Goal: Task Accomplishment & Management: Use online tool/utility

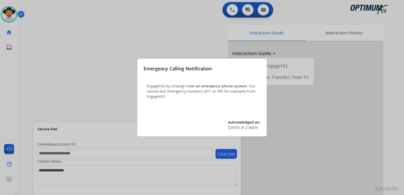
click at [167, 36] on div at bounding box center [202, 97] width 404 height 195
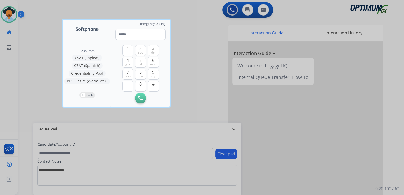
click at [194, 59] on div at bounding box center [202, 97] width 404 height 195
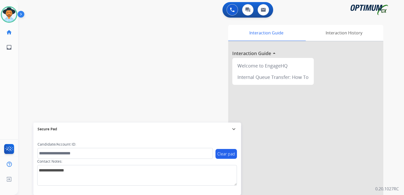
click at [233, 130] on mat-icon "expand_more" at bounding box center [234, 129] width 6 height 6
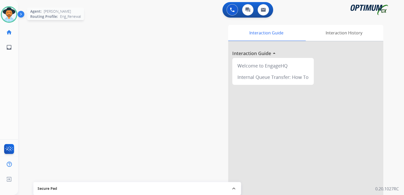
click at [7, 16] on img at bounding box center [9, 14] width 14 height 14
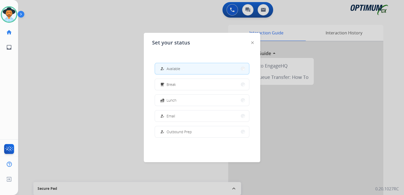
click at [176, 71] on div "how_to_reg Available" at bounding box center [169, 69] width 21 height 6
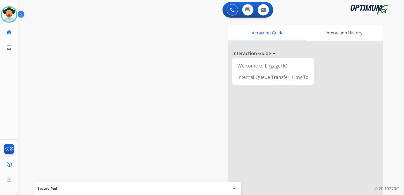
click at [86, 88] on div "swap_horiz Break voice bridge close_fullscreen Connect 3-Way Call merge_type Se…" at bounding box center [205, 127] width 374 height 216
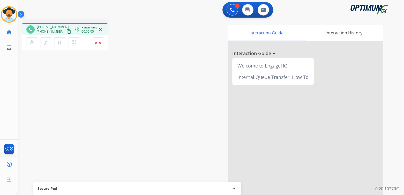
drag, startPoint x: 98, startPoint y: 43, endPoint x: 126, endPoint y: 34, distance: 28.8
click at [99, 44] on img at bounding box center [98, 42] width 6 height 3
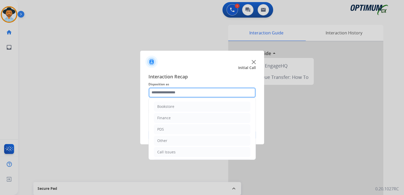
click at [182, 94] on input "text" at bounding box center [202, 92] width 107 height 10
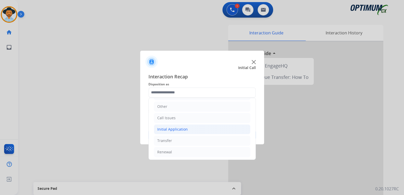
click at [186, 128] on div "Initial Application" at bounding box center [172, 129] width 31 height 5
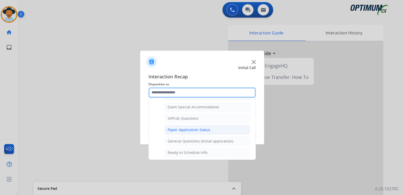
scroll to position [267, 0]
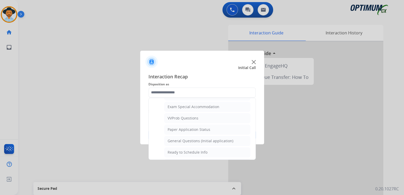
click at [194, 138] on div "General Questions (Initial application)" at bounding box center [201, 140] width 66 height 5
type input "**********"
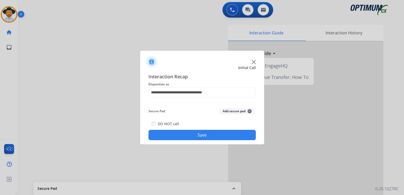
click at [216, 135] on button "Save" at bounding box center [202, 135] width 107 height 10
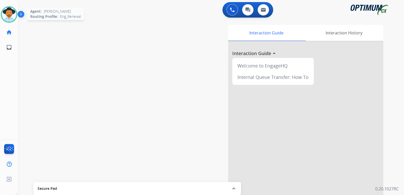
click at [9, 14] on img at bounding box center [9, 14] width 14 height 14
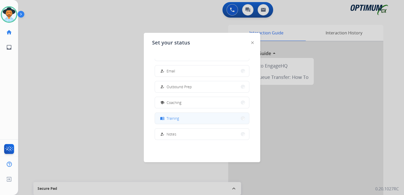
scroll to position [46, 0]
click at [187, 119] on button "menu_book Training" at bounding box center [202, 117] width 94 height 11
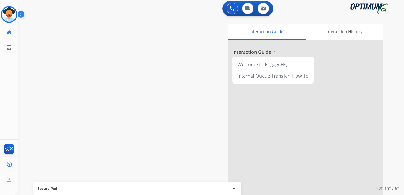
scroll to position [2, 0]
click at [12, 9] on img at bounding box center [9, 14] width 14 height 14
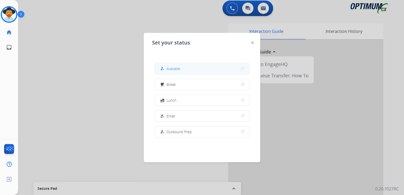
click at [182, 70] on button "how_to_reg Available" at bounding box center [202, 68] width 94 height 11
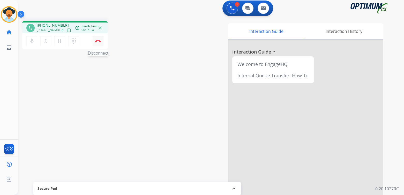
click at [99, 42] on button "Disconnect" at bounding box center [98, 41] width 11 height 11
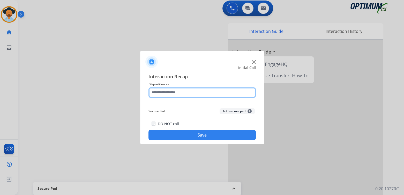
click at [179, 93] on input "text" at bounding box center [202, 92] width 107 height 10
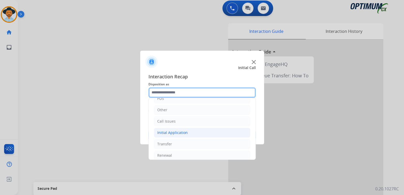
scroll to position [34, 0]
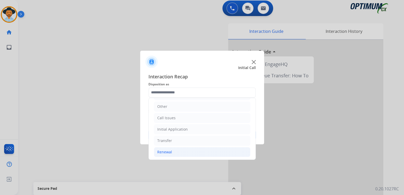
click at [169, 150] on div "Renewal" at bounding box center [164, 152] width 15 height 5
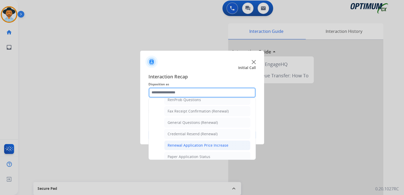
scroll to position [137, 0]
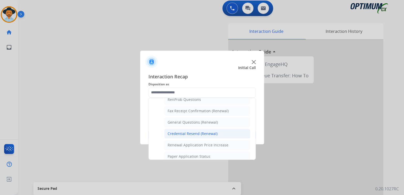
click at [181, 131] on div "Credential Resend (Renewal)" at bounding box center [193, 133] width 50 height 5
type input "**********"
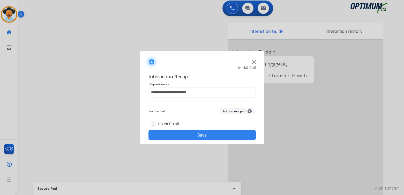
drag, startPoint x: 188, startPoint y: 135, endPoint x: 187, endPoint y: 132, distance: 2.8
click at [188, 133] on button "Save" at bounding box center [202, 135] width 107 height 10
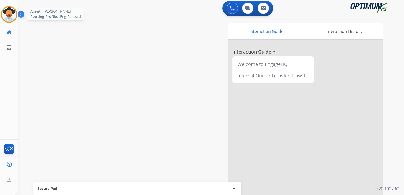
drag, startPoint x: 7, startPoint y: 4, endPoint x: 8, endPoint y: 8, distance: 3.8
click at [8, 5] on div "[PERSON_NAME] AfterCallWork Edit Avatar Agent: [PERSON_NAME] Profile: Eng_Renew…" at bounding box center [9, 27] width 18 height 55
click at [10, 9] on img at bounding box center [9, 14] width 14 height 14
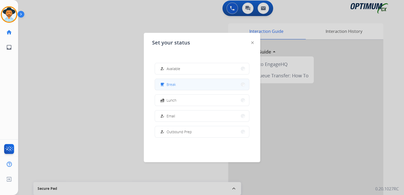
click at [182, 86] on button "free_breakfast Break" at bounding box center [202, 84] width 94 height 11
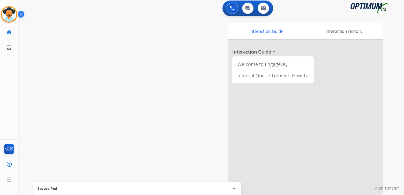
scroll to position [0, 0]
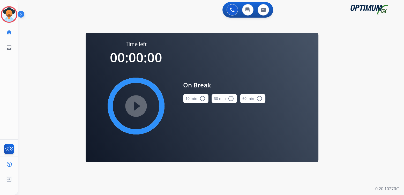
click at [203, 98] on mat-icon "radio_button_unchecked" at bounding box center [203, 99] width 6 height 6
click at [135, 105] on mat-icon "play_circle_filled" at bounding box center [136, 106] width 6 height 6
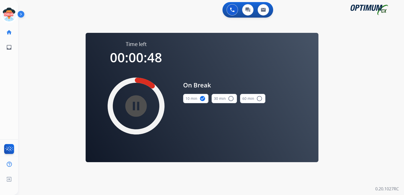
drag, startPoint x: 9, startPoint y: 14, endPoint x: 18, endPoint y: 13, distance: 9.1
click at [9, 14] on icon at bounding box center [9, 14] width 17 height 17
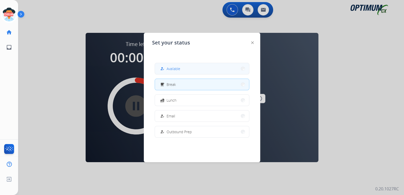
click at [179, 70] on span "Available" at bounding box center [174, 68] width 14 height 5
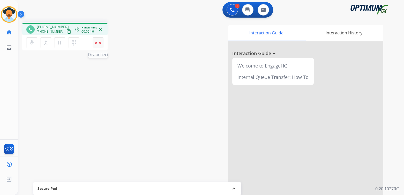
drag, startPoint x: 97, startPoint y: 43, endPoint x: 99, endPoint y: 43, distance: 2.9
click at [97, 43] on img at bounding box center [98, 42] width 6 height 3
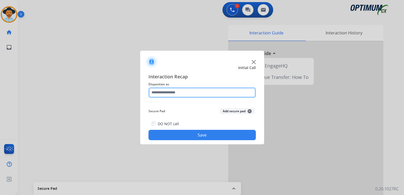
drag, startPoint x: 183, startPoint y: 92, endPoint x: 184, endPoint y: 97, distance: 4.3
click at [184, 97] on input "text" at bounding box center [202, 92] width 107 height 10
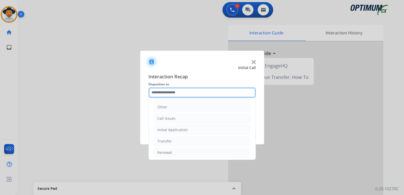
scroll to position [34, 0]
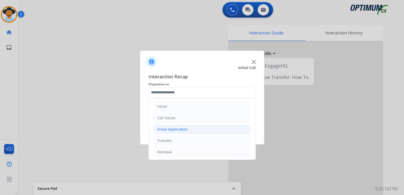
click at [176, 128] on div "Initial Application" at bounding box center [172, 129] width 31 height 5
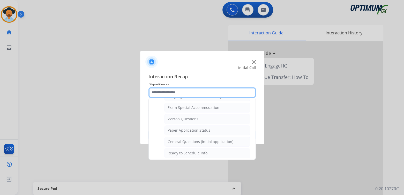
scroll to position [266, 0]
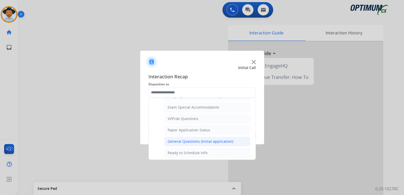
click at [182, 139] on div "General Questions (Initial application)" at bounding box center [201, 141] width 66 height 5
type input "**********"
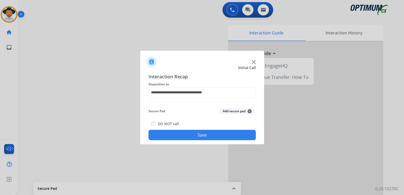
click at [215, 135] on button "Save" at bounding box center [202, 135] width 107 height 10
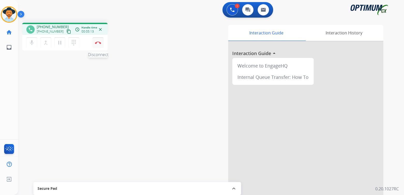
click at [99, 43] on img at bounding box center [98, 42] width 6 height 3
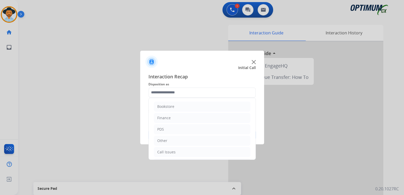
click at [181, 93] on input "text" at bounding box center [202, 92] width 107 height 10
click at [196, 130] on li "Initial Application" at bounding box center [202, 130] width 97 height 10
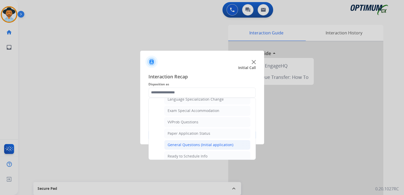
scroll to position [0, 0]
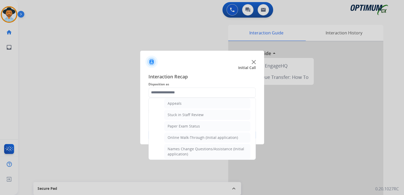
type input "**********"
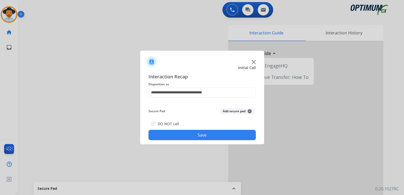
click at [207, 135] on button "Save" at bounding box center [202, 135] width 107 height 10
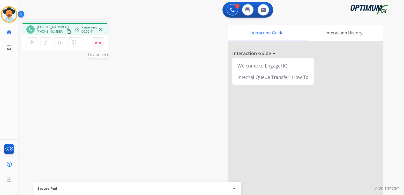
click at [98, 42] on img at bounding box center [98, 42] width 6 height 3
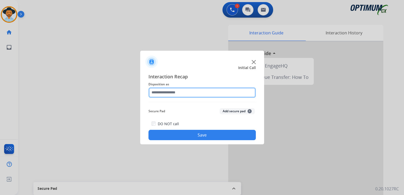
click at [180, 93] on input "text" at bounding box center [202, 92] width 107 height 10
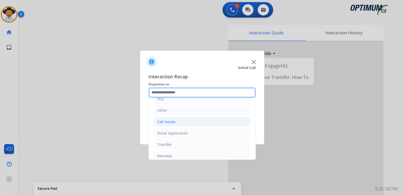
scroll to position [34, 0]
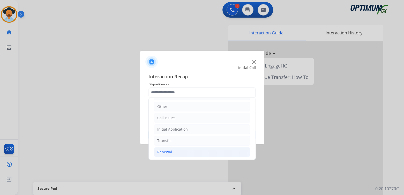
click at [166, 152] on div "Renewal" at bounding box center [164, 152] width 15 height 5
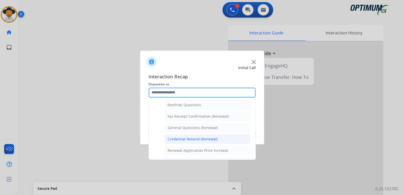
scroll to position [132, 0]
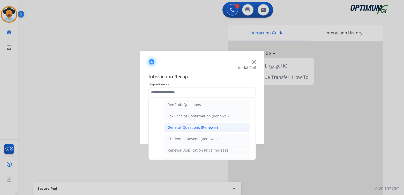
click at [178, 125] on div "General Questions (Renewal)" at bounding box center [193, 127] width 50 height 5
type input "**********"
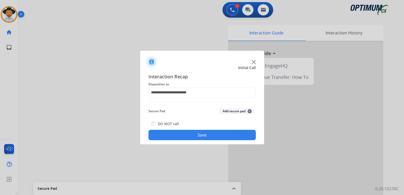
click at [210, 138] on button "Save" at bounding box center [202, 135] width 107 height 10
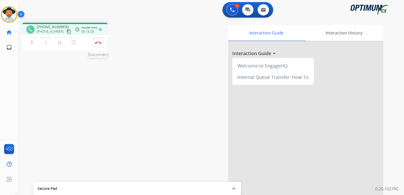
click at [98, 43] on img at bounding box center [98, 42] width 6 height 3
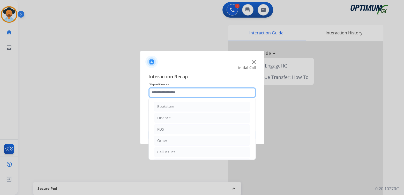
click at [179, 95] on input "text" at bounding box center [202, 92] width 107 height 10
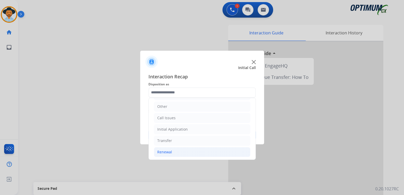
click at [172, 151] on li "Renewal" at bounding box center [202, 152] width 97 height 10
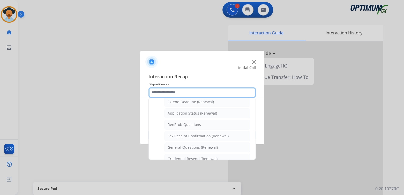
scroll to position [112, 0]
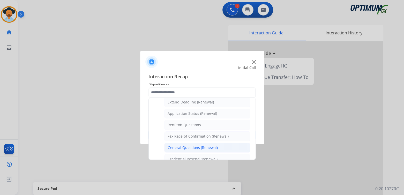
click at [191, 147] on div "General Questions (Renewal)" at bounding box center [193, 147] width 50 height 5
type input "**********"
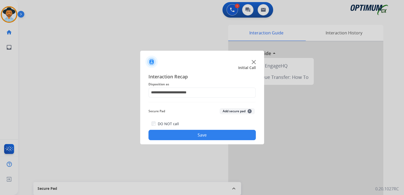
click at [211, 135] on button "Save" at bounding box center [202, 135] width 107 height 10
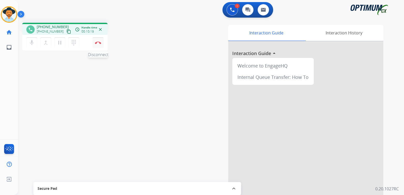
click at [101, 42] on img at bounding box center [98, 42] width 6 height 3
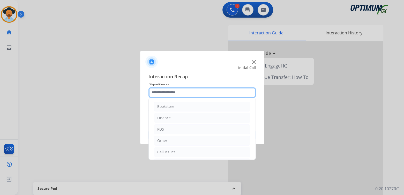
click at [175, 95] on input "text" at bounding box center [202, 92] width 107 height 10
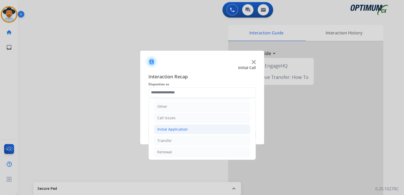
click at [173, 129] on div "Initial Application" at bounding box center [172, 129] width 31 height 5
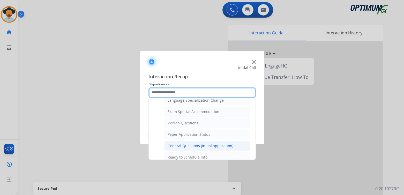
scroll to position [262, 0]
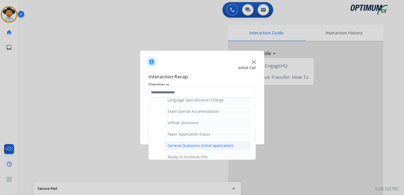
click at [191, 144] on div "General Questions (Initial application)" at bounding box center [201, 145] width 66 height 5
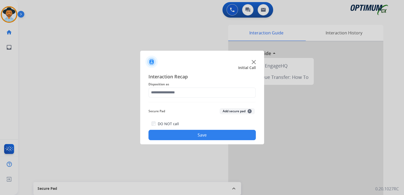
type input "**********"
click at [207, 136] on button "Save" at bounding box center [202, 135] width 107 height 10
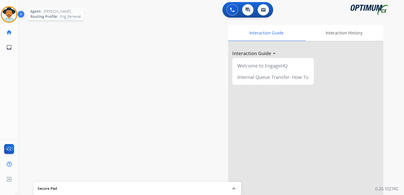
click at [11, 11] on img at bounding box center [9, 14] width 14 height 14
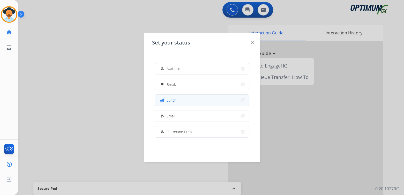
click at [177, 102] on button "fastfood Lunch" at bounding box center [202, 100] width 94 height 11
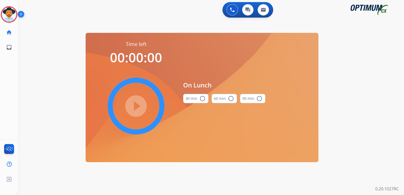
scroll to position [0, 0]
click at [202, 98] on mat-icon "radio_button_unchecked" at bounding box center [203, 99] width 6 height 6
click at [136, 107] on mat-icon "play_circle_filled" at bounding box center [136, 106] width 6 height 6
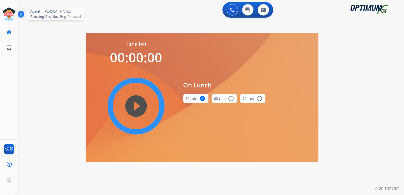
drag, startPoint x: 8, startPoint y: 14, endPoint x: 15, endPoint y: 14, distance: 7.0
click at [8, 14] on icon at bounding box center [9, 14] width 17 height 17
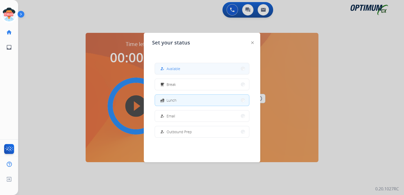
click at [182, 70] on button "how_to_reg Available" at bounding box center [202, 68] width 94 height 11
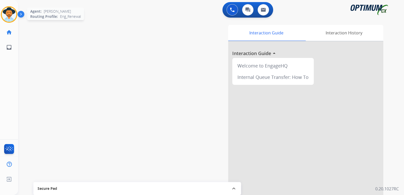
click at [10, 15] on img at bounding box center [9, 14] width 14 height 14
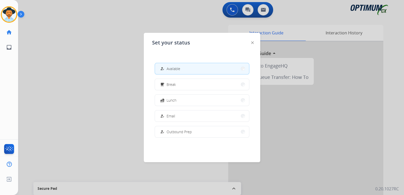
click at [186, 66] on button "how_to_reg Available" at bounding box center [202, 68] width 94 height 11
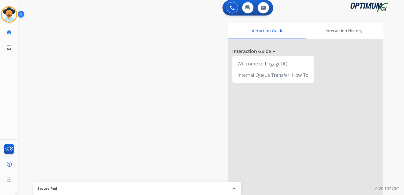
scroll to position [3, 0]
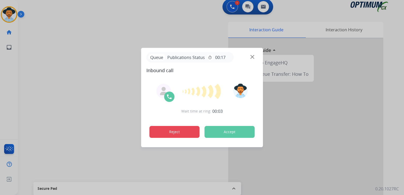
click at [160, 129] on button "Reject" at bounding box center [175, 132] width 50 height 12
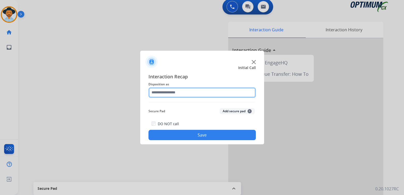
click at [178, 93] on input "text" at bounding box center [202, 92] width 107 height 10
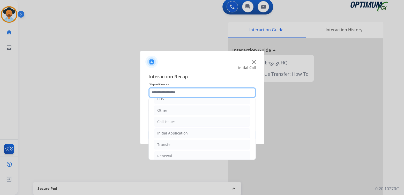
scroll to position [34, 0]
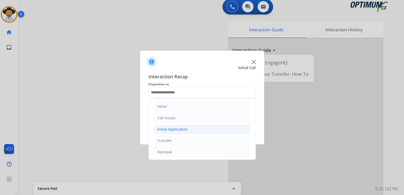
click at [182, 128] on div "Initial Application" at bounding box center [172, 129] width 31 height 5
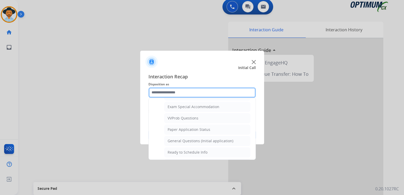
scroll to position [267, 0]
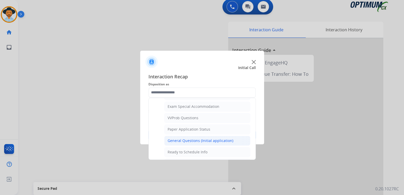
click at [184, 138] on div "General Questions (Initial application)" at bounding box center [201, 140] width 66 height 5
type input "**********"
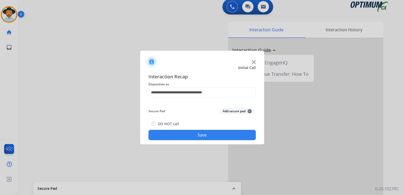
click at [202, 133] on button "Save" at bounding box center [202, 135] width 107 height 10
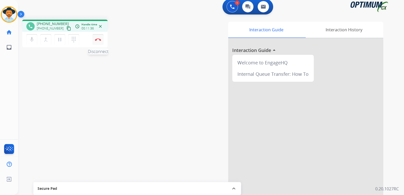
click at [98, 38] on img at bounding box center [98, 39] width 6 height 3
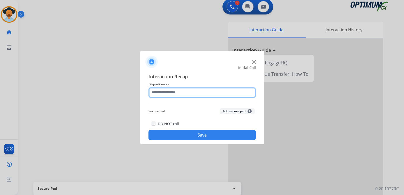
click at [173, 92] on input "text" at bounding box center [202, 92] width 107 height 10
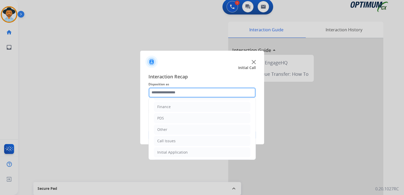
scroll to position [34, 0]
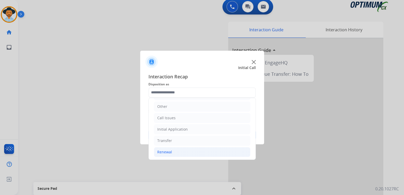
click at [166, 153] on div "Renewal" at bounding box center [164, 152] width 15 height 5
click at [163, 151] on div "Renewal" at bounding box center [164, 152] width 15 height 5
click at [166, 152] on div "Renewal" at bounding box center [164, 152] width 15 height 5
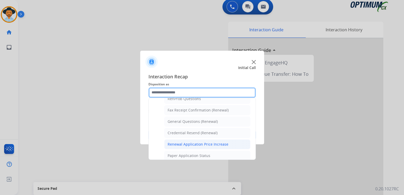
scroll to position [138, 0]
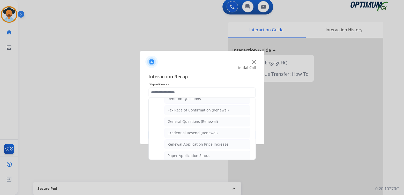
drag, startPoint x: 185, startPoint y: 130, endPoint x: 228, endPoint y: 133, distance: 43.3
click at [185, 130] on div "Credential Resend (Renewal)" at bounding box center [193, 132] width 50 height 5
type input "**********"
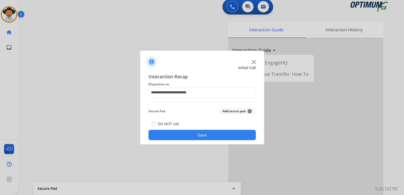
click at [216, 137] on button "Save" at bounding box center [202, 135] width 107 height 10
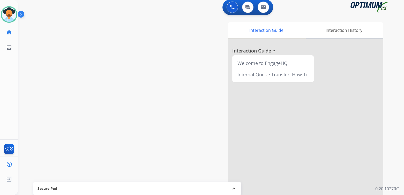
scroll to position [2, 0]
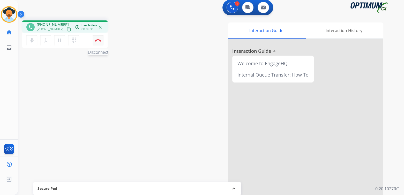
click at [98, 40] on img at bounding box center [98, 40] width 6 height 3
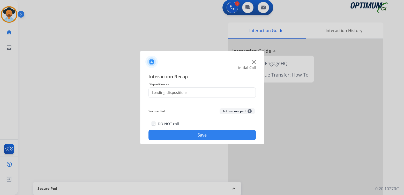
click at [174, 92] on div "Loading dispositions..." at bounding box center [170, 92] width 42 height 5
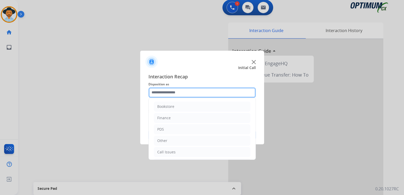
click at [174, 93] on input "text" at bounding box center [202, 92] width 107 height 10
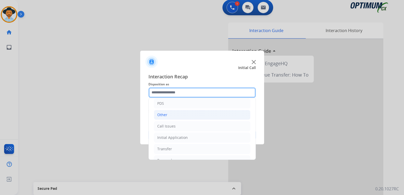
scroll to position [34, 0]
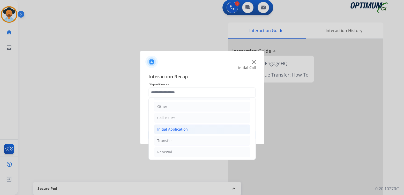
click at [179, 130] on div "Initial Application" at bounding box center [172, 129] width 31 height 5
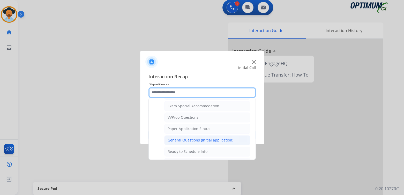
scroll to position [268, 0]
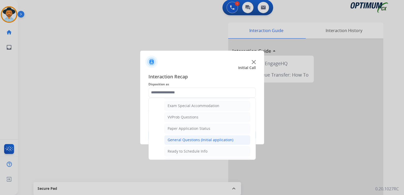
click at [185, 137] on div "General Questions (Initial application)" at bounding box center [201, 139] width 66 height 5
type input "**********"
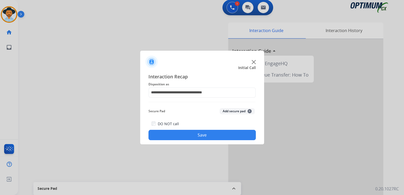
click at [205, 139] on button "Save" at bounding box center [202, 135] width 107 height 10
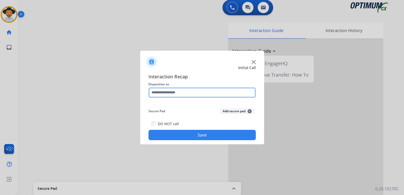
click at [188, 95] on input "text" at bounding box center [202, 92] width 107 height 10
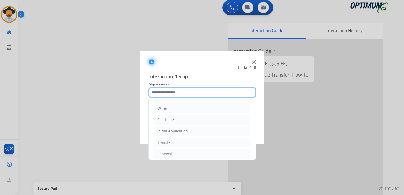
scroll to position [34, 0]
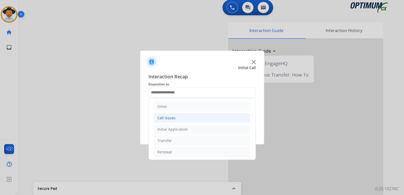
click at [181, 117] on li "Call Issues" at bounding box center [202, 118] width 97 height 10
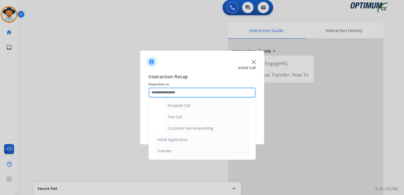
scroll to position [91, 0]
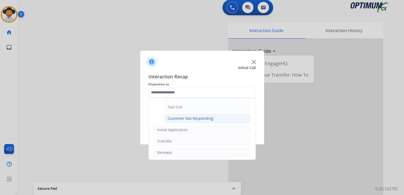
click at [193, 118] on div "Customer Not Responding" at bounding box center [191, 118] width 46 height 5
type input "**********"
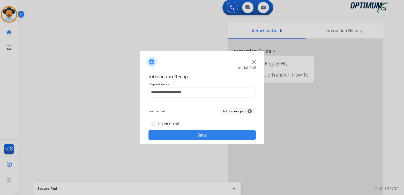
click at [207, 140] on button "Save" at bounding box center [202, 135] width 107 height 10
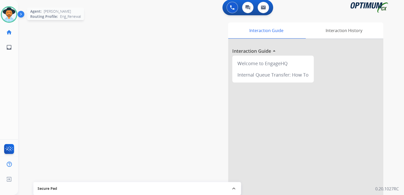
click at [13, 13] on img at bounding box center [9, 14] width 14 height 14
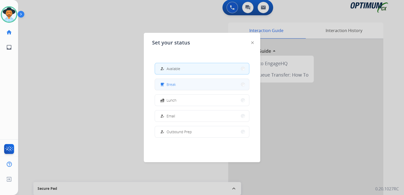
click at [176, 88] on button "free_breakfast Break" at bounding box center [202, 84] width 94 height 11
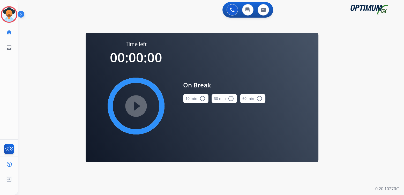
scroll to position [0, 0]
click at [202, 99] on mat-icon "radio_button_unchecked" at bounding box center [203, 99] width 6 height 6
click at [139, 105] on mat-icon "play_circle_filled" at bounding box center [136, 106] width 6 height 6
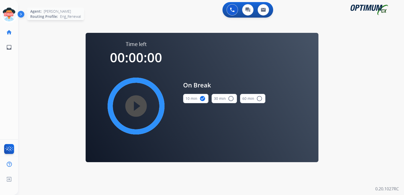
click at [13, 15] on icon at bounding box center [9, 14] width 17 height 17
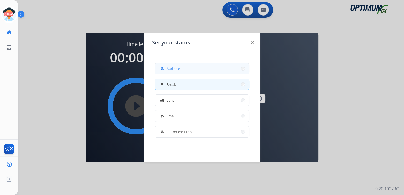
click at [218, 65] on button "how_to_reg Available" at bounding box center [202, 68] width 94 height 11
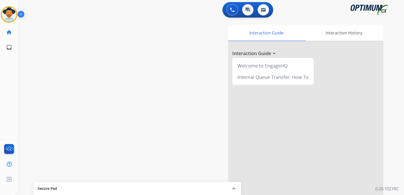
click at [80, 90] on div "swap_horiz Break voice bridge close_fullscreen Connect 3-Way Call merge_type Se…" at bounding box center [205, 127] width 374 height 216
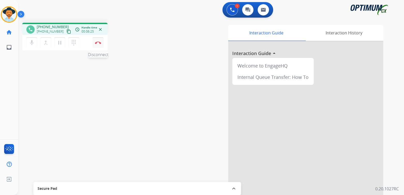
click at [99, 42] on img at bounding box center [98, 42] width 6 height 3
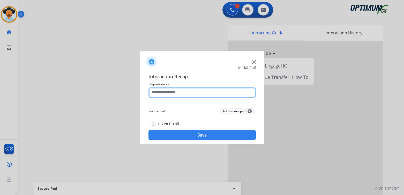
click at [183, 93] on input "text" at bounding box center [202, 92] width 107 height 10
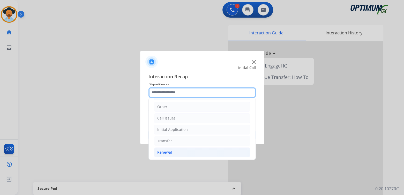
scroll to position [34, 0]
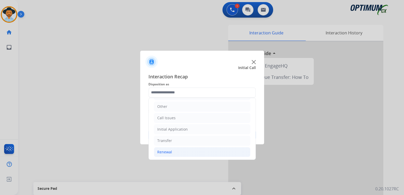
click at [173, 151] on li "Renewal" at bounding box center [202, 152] width 97 height 10
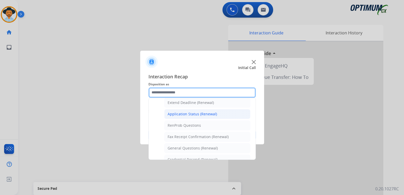
scroll to position [112, 0]
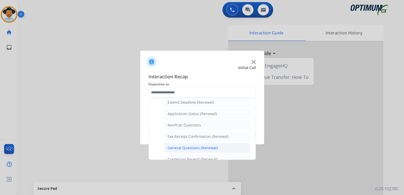
click at [181, 148] on div "General Questions (Renewal)" at bounding box center [193, 147] width 50 height 5
type input "**********"
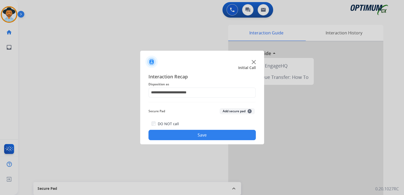
click at [216, 136] on button "Save" at bounding box center [202, 135] width 107 height 10
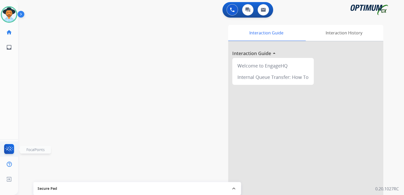
click at [11, 147] on img at bounding box center [9, 150] width 12 height 12
